Goal: Information Seeking & Learning: Learn about a topic

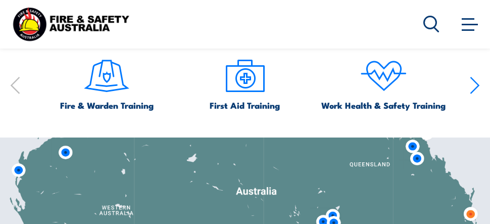
scroll to position [697, 0]
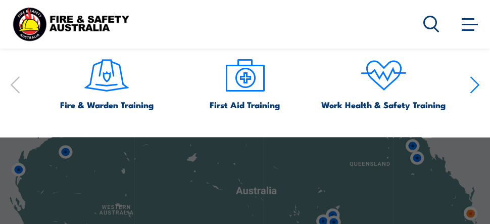
click at [116, 95] on img at bounding box center [107, 76] width 48 height 48
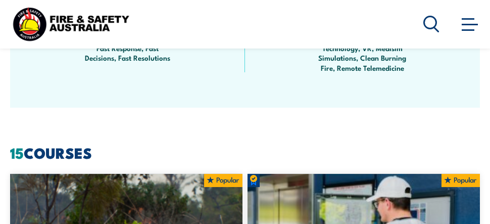
scroll to position [862, 0]
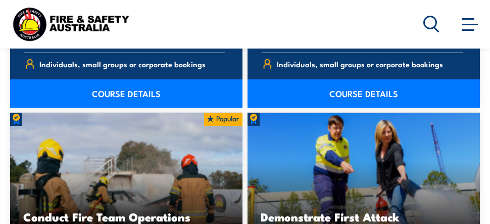
scroll to position [1185, 0]
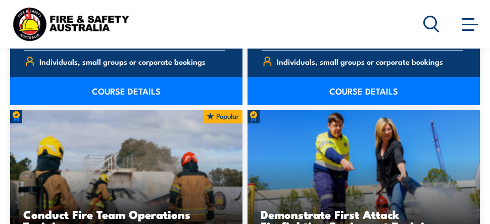
click at [348, 91] on link "COURSE DETAILS" at bounding box center [364, 91] width 233 height 28
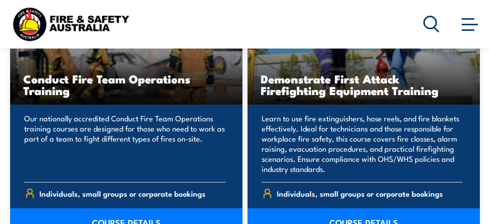
scroll to position [1417, 0]
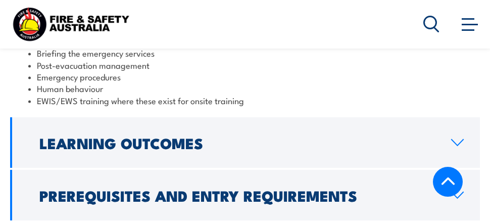
scroll to position [1367, 0]
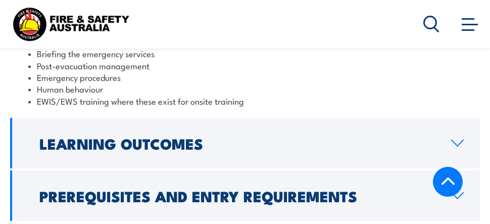
click at [175, 137] on h2 "Learning Outcomes" at bounding box center [237, 143] width 396 height 13
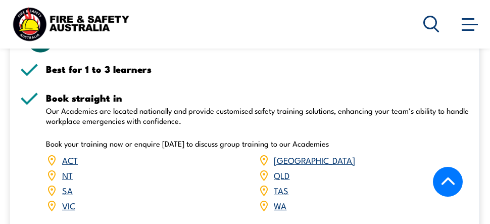
scroll to position [1590, 0]
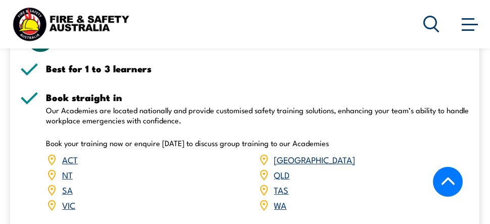
click at [67, 153] on link "ACT" at bounding box center [70, 159] width 16 height 12
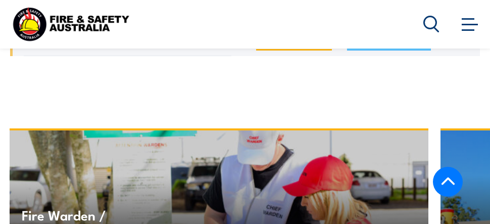
scroll to position [2278, 0]
